Goal: Browse casually: Explore the website without a specific task or goal

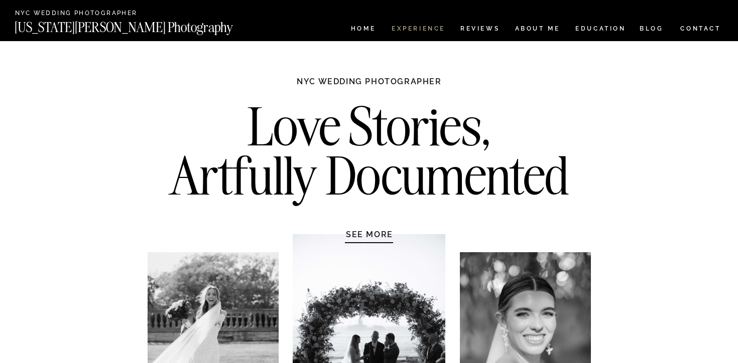
click at [443, 28] on nav "Experience" at bounding box center [418, 30] width 53 height 9
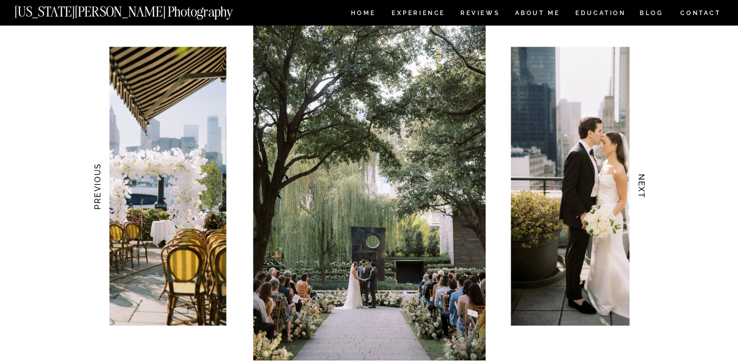
scroll to position [974, 0]
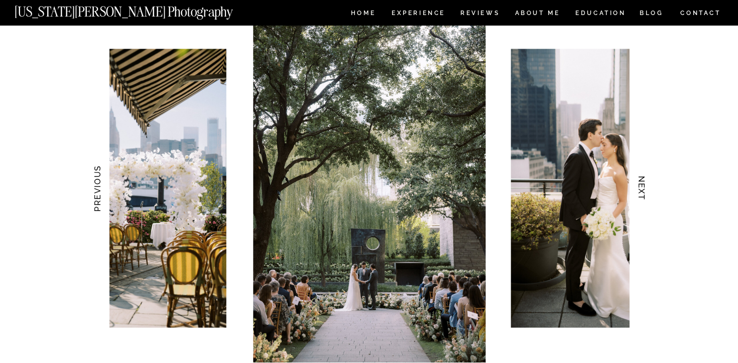
click at [427, 217] on img at bounding box center [369, 188] width 232 height 349
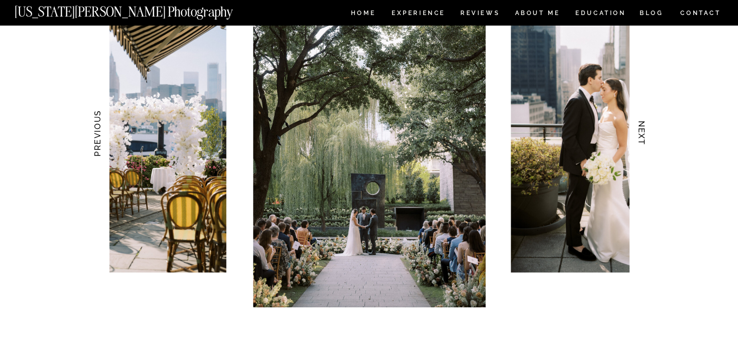
scroll to position [1029, 0]
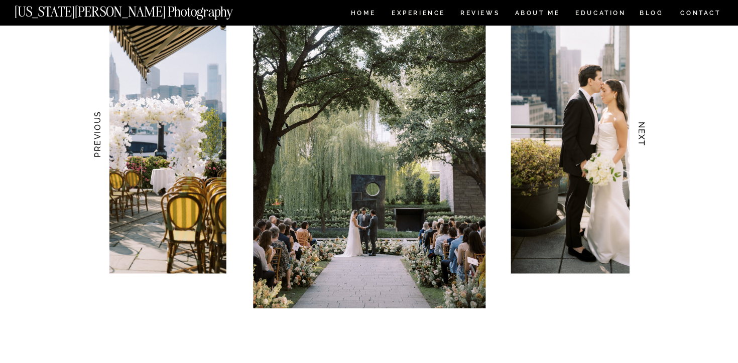
click at [423, 284] on img at bounding box center [369, 134] width 232 height 349
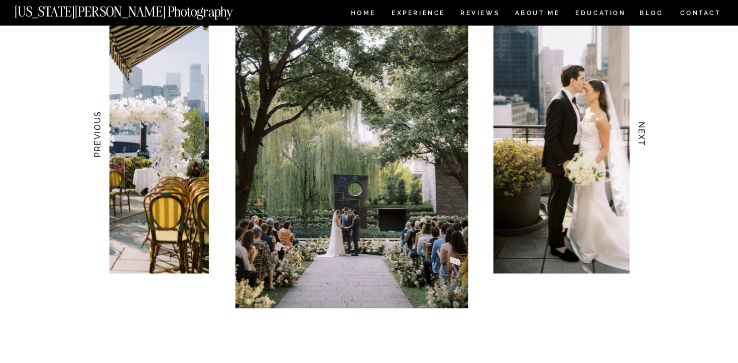
click at [421, 254] on img at bounding box center [351, 134] width 232 height 349
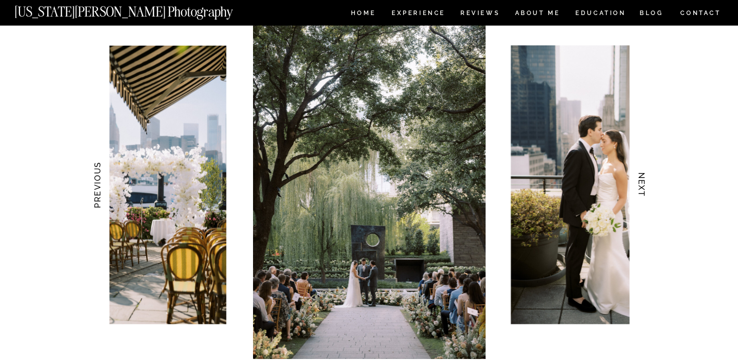
scroll to position [963, 0]
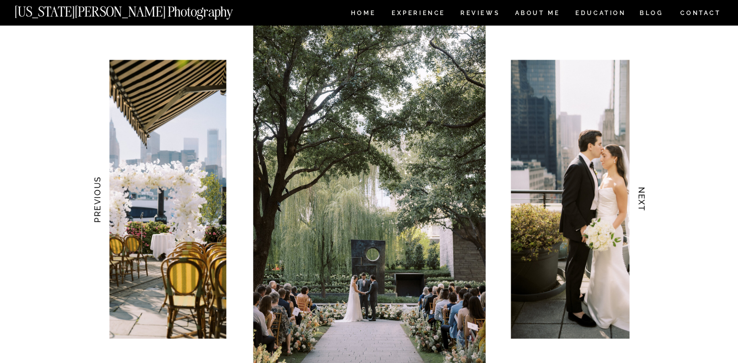
click at [452, 231] on img at bounding box center [369, 199] width 232 height 349
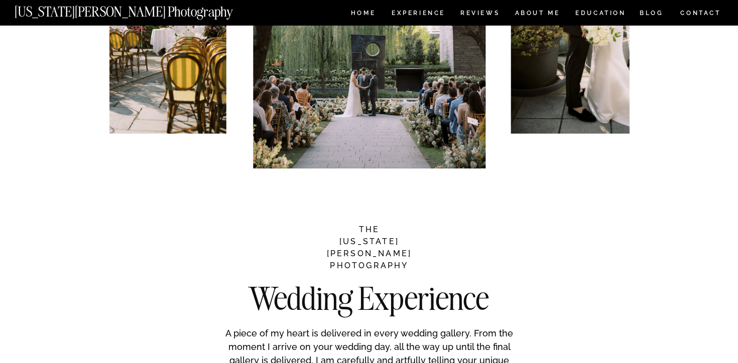
scroll to position [1002, 0]
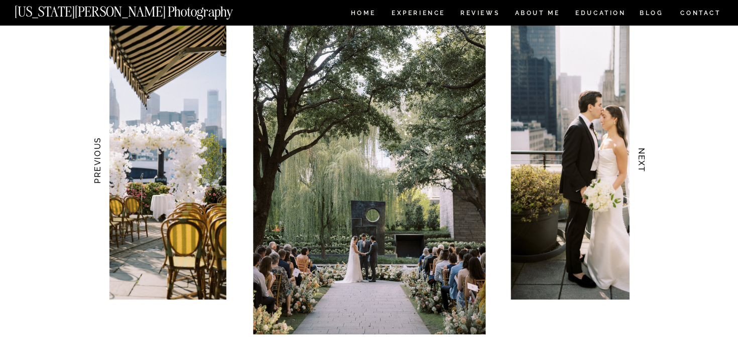
click at [640, 162] on h3 "NEXT" at bounding box center [642, 160] width 11 height 63
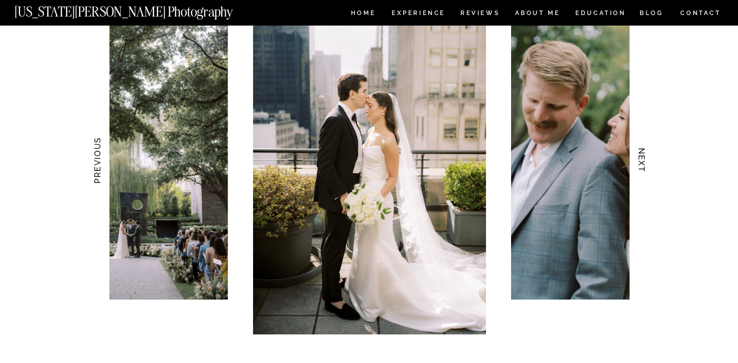
click at [640, 162] on h3 "NEXT" at bounding box center [642, 160] width 11 height 63
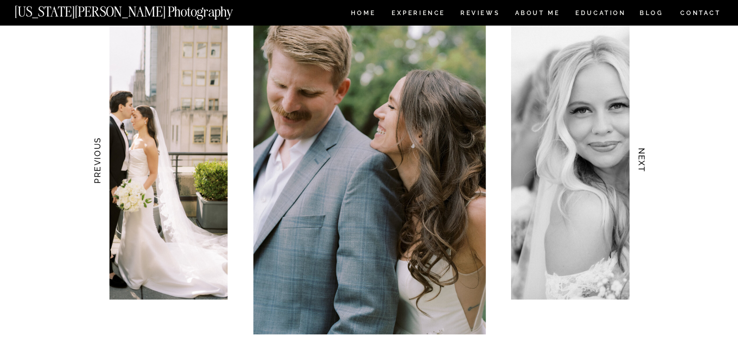
click at [640, 162] on h3 "NEXT" at bounding box center [642, 160] width 11 height 63
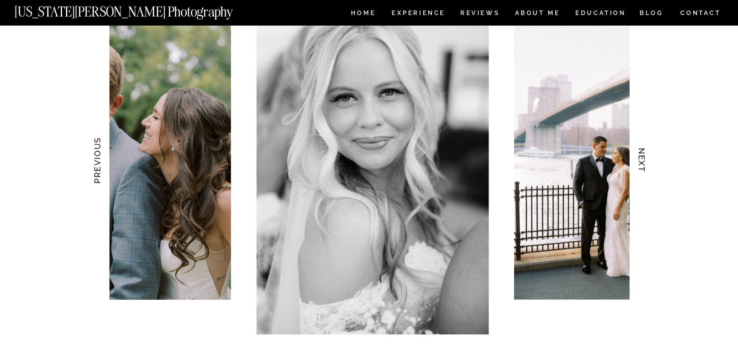
click at [640, 162] on h3 "NEXT" at bounding box center [642, 160] width 11 height 63
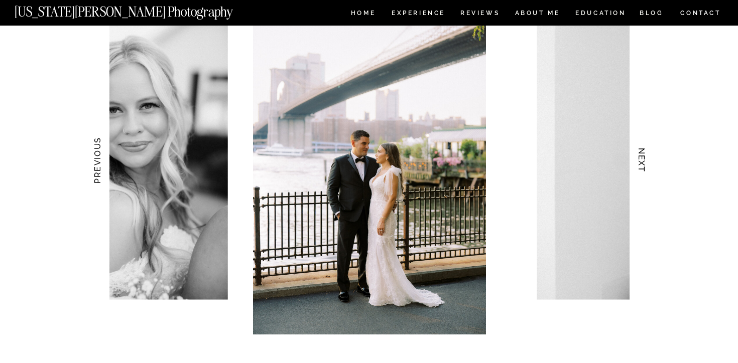
click at [640, 162] on h3 "NEXT" at bounding box center [642, 160] width 11 height 63
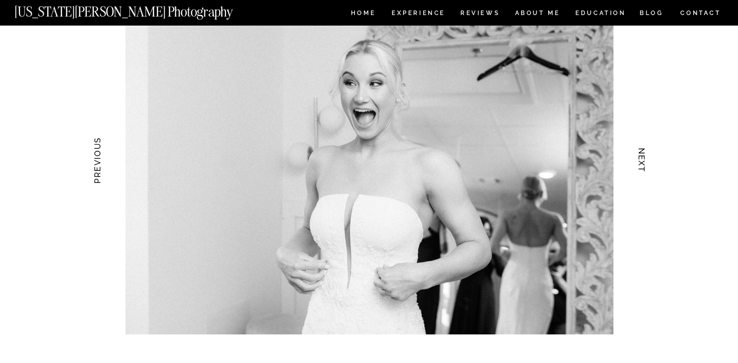
click at [640, 162] on h3 "NEXT" at bounding box center [642, 160] width 11 height 63
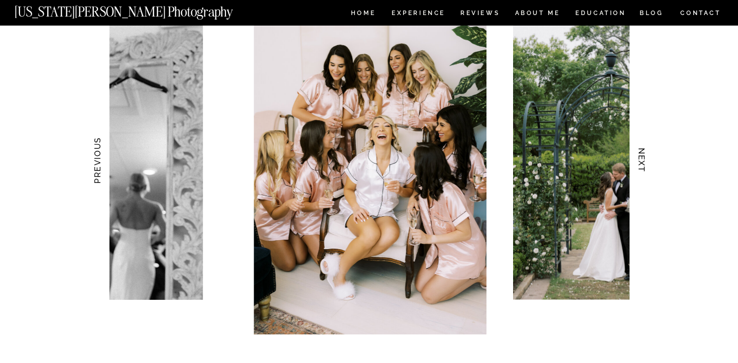
click at [639, 162] on h3 "NEXT" at bounding box center [642, 160] width 11 height 63
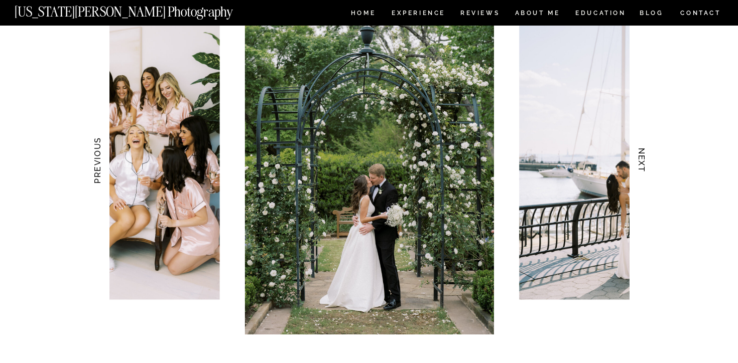
click at [639, 162] on h3 "NEXT" at bounding box center [642, 160] width 11 height 63
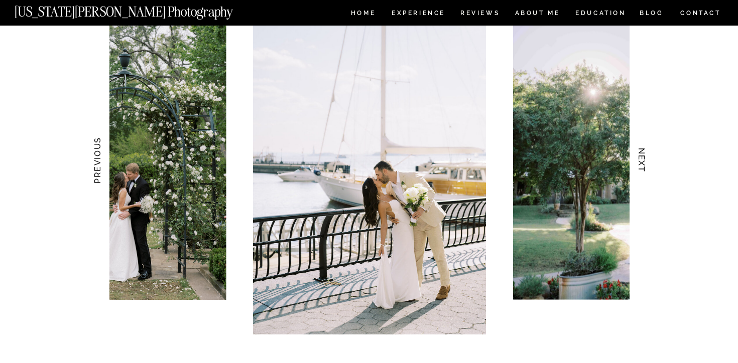
click at [639, 162] on h3 "NEXT" at bounding box center [642, 160] width 11 height 63
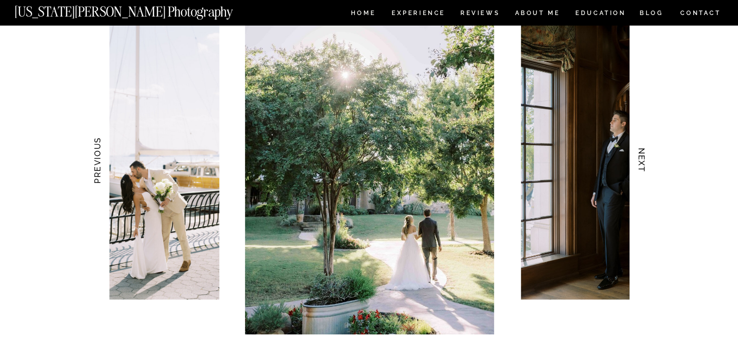
click at [639, 162] on h3 "NEXT" at bounding box center [642, 160] width 11 height 63
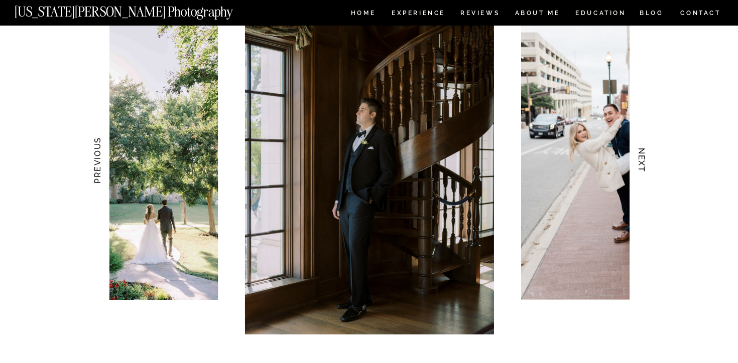
click at [639, 162] on h3 "NEXT" at bounding box center [642, 160] width 11 height 63
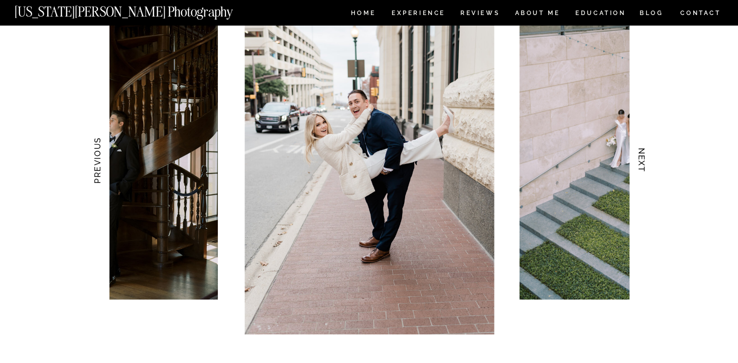
click at [639, 162] on h3 "NEXT" at bounding box center [642, 160] width 11 height 63
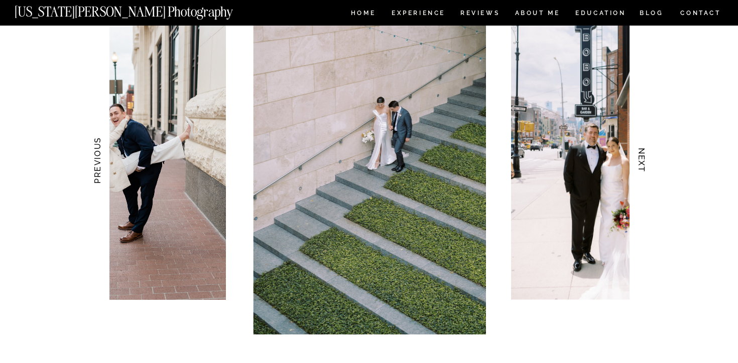
click at [639, 162] on h3 "NEXT" at bounding box center [642, 160] width 11 height 63
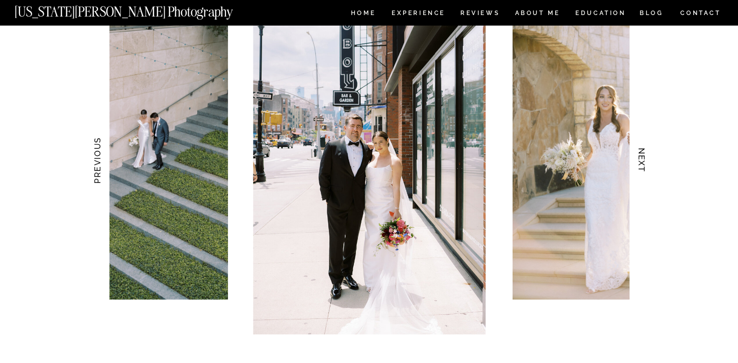
click at [639, 162] on h3 "NEXT" at bounding box center [642, 160] width 11 height 63
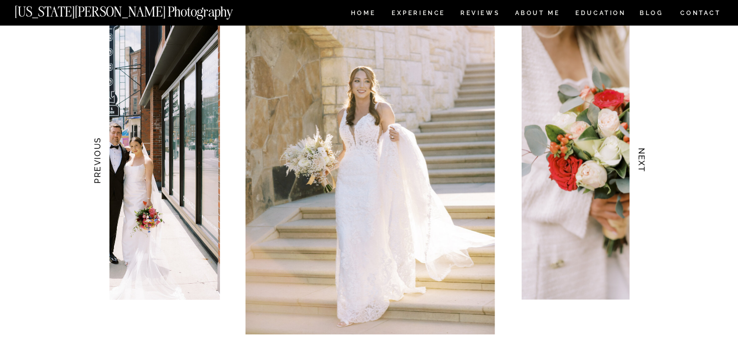
click at [639, 162] on h3 "NEXT" at bounding box center [642, 160] width 11 height 63
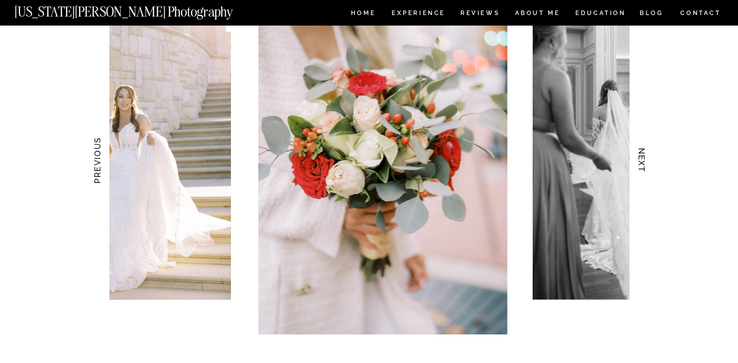
click at [639, 162] on h3 "NEXT" at bounding box center [642, 160] width 11 height 63
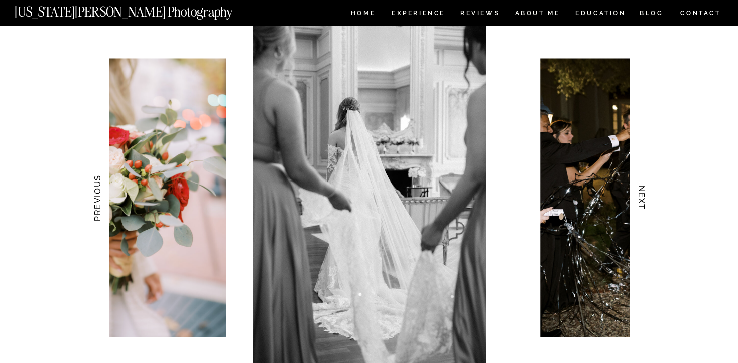
scroll to position [960, 0]
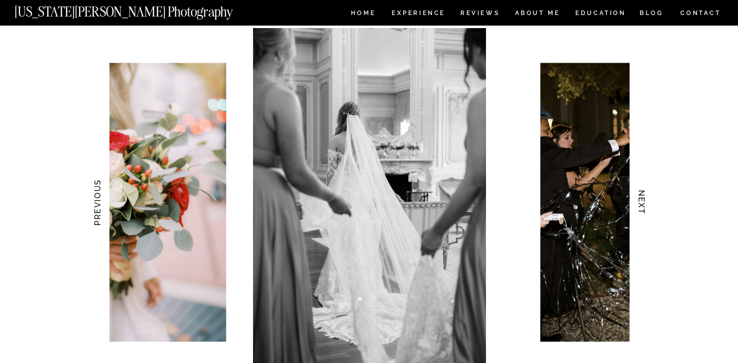
click at [646, 205] on h3 "NEXT" at bounding box center [642, 202] width 11 height 63
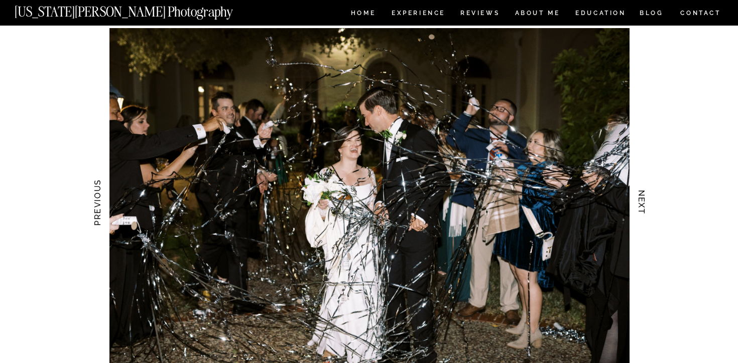
click at [646, 205] on h3 "NEXT" at bounding box center [642, 202] width 11 height 63
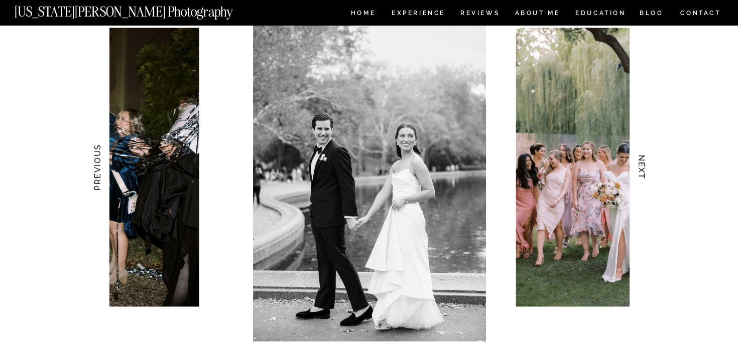
scroll to position [994, 0]
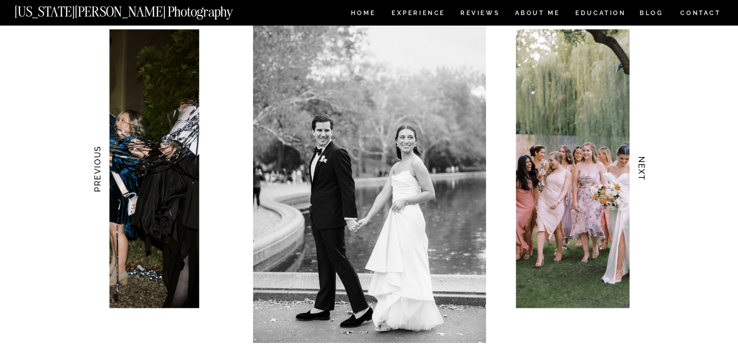
click at [641, 173] on h3 "NEXT" at bounding box center [642, 169] width 11 height 63
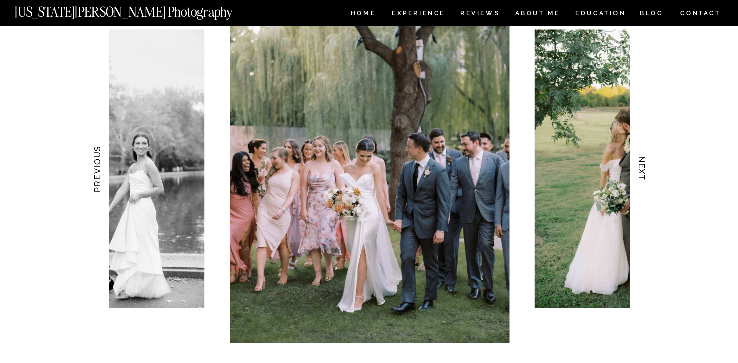
click at [641, 173] on h3 "NEXT" at bounding box center [642, 169] width 11 height 63
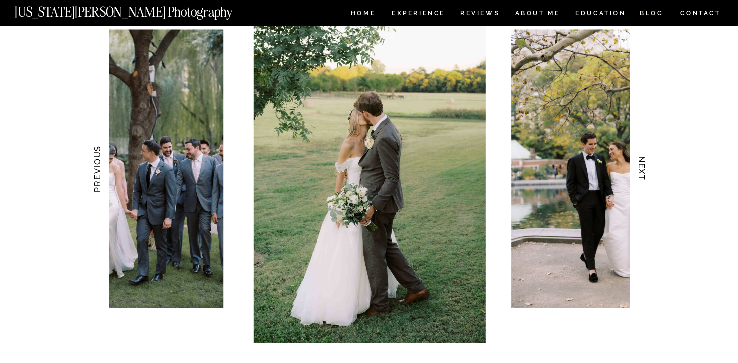
click at [642, 173] on h3 "NEXT" at bounding box center [642, 169] width 11 height 63
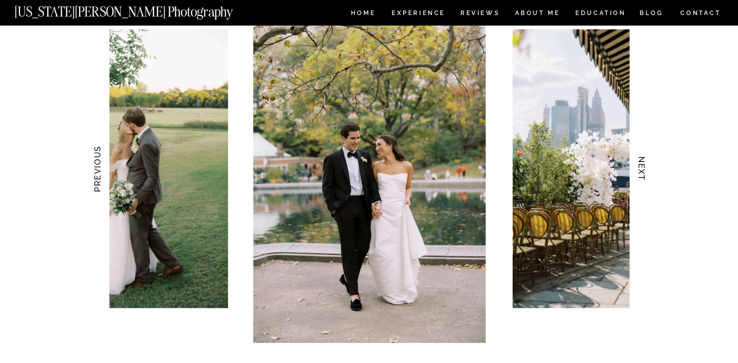
click at [642, 173] on h3 "NEXT" at bounding box center [642, 169] width 11 height 63
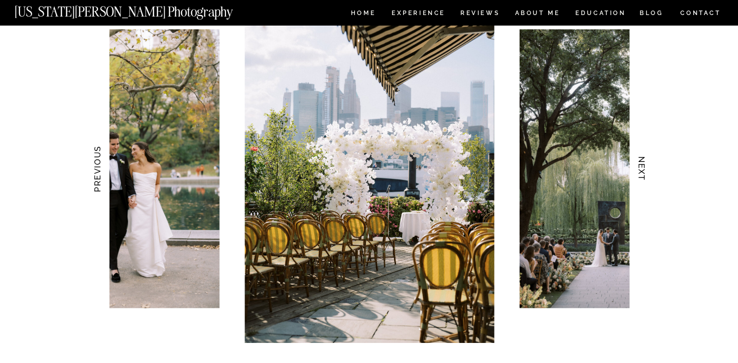
click at [642, 173] on h3 "NEXT" at bounding box center [642, 169] width 11 height 63
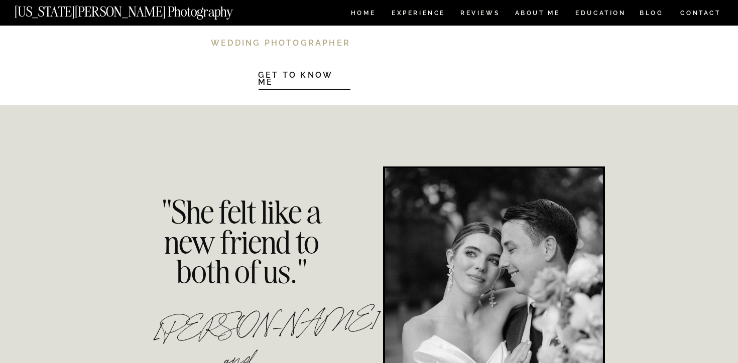
scroll to position [2149, 0]
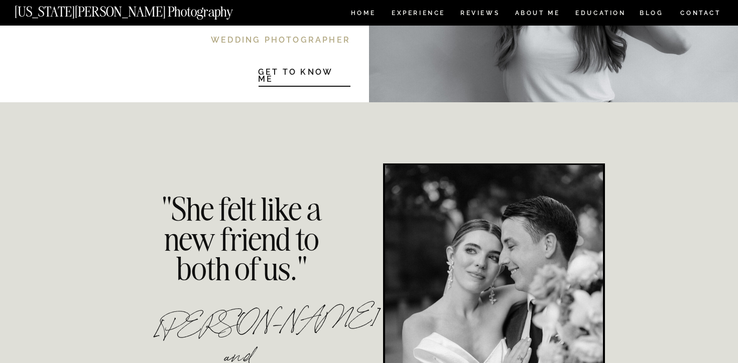
click at [305, 76] on h1 "Get to know Me" at bounding box center [304, 75] width 92 height 12
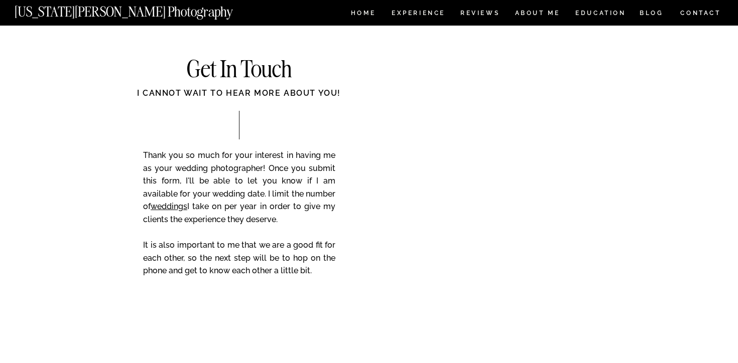
scroll to position [1646, 0]
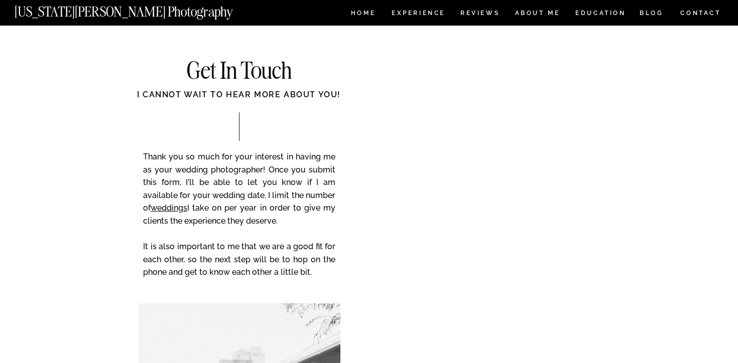
click at [471, 14] on nav "REVIEWS" at bounding box center [479, 14] width 38 height 9
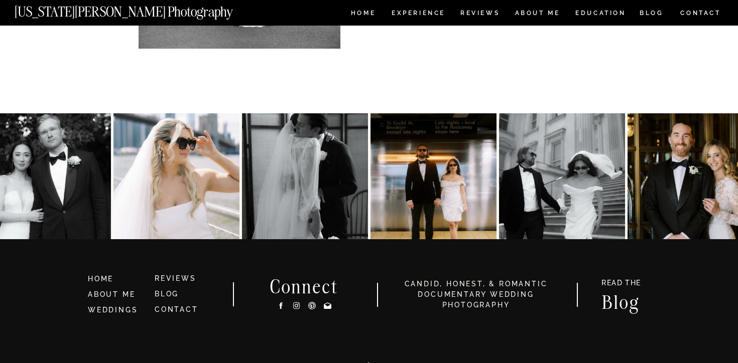
scroll to position [3096, 0]
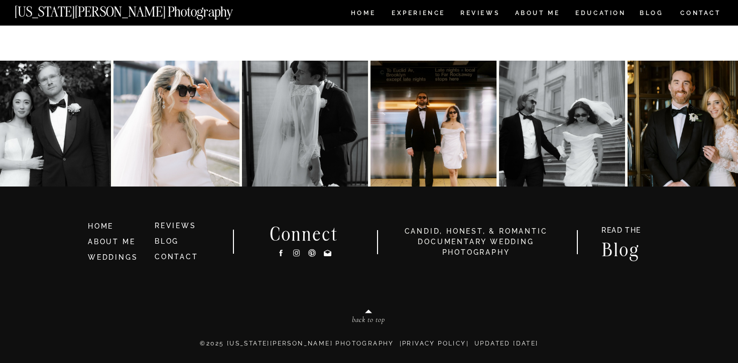
click at [298, 256] on icon at bounding box center [296, 253] width 9 height 11
